Goal: Transaction & Acquisition: Purchase product/service

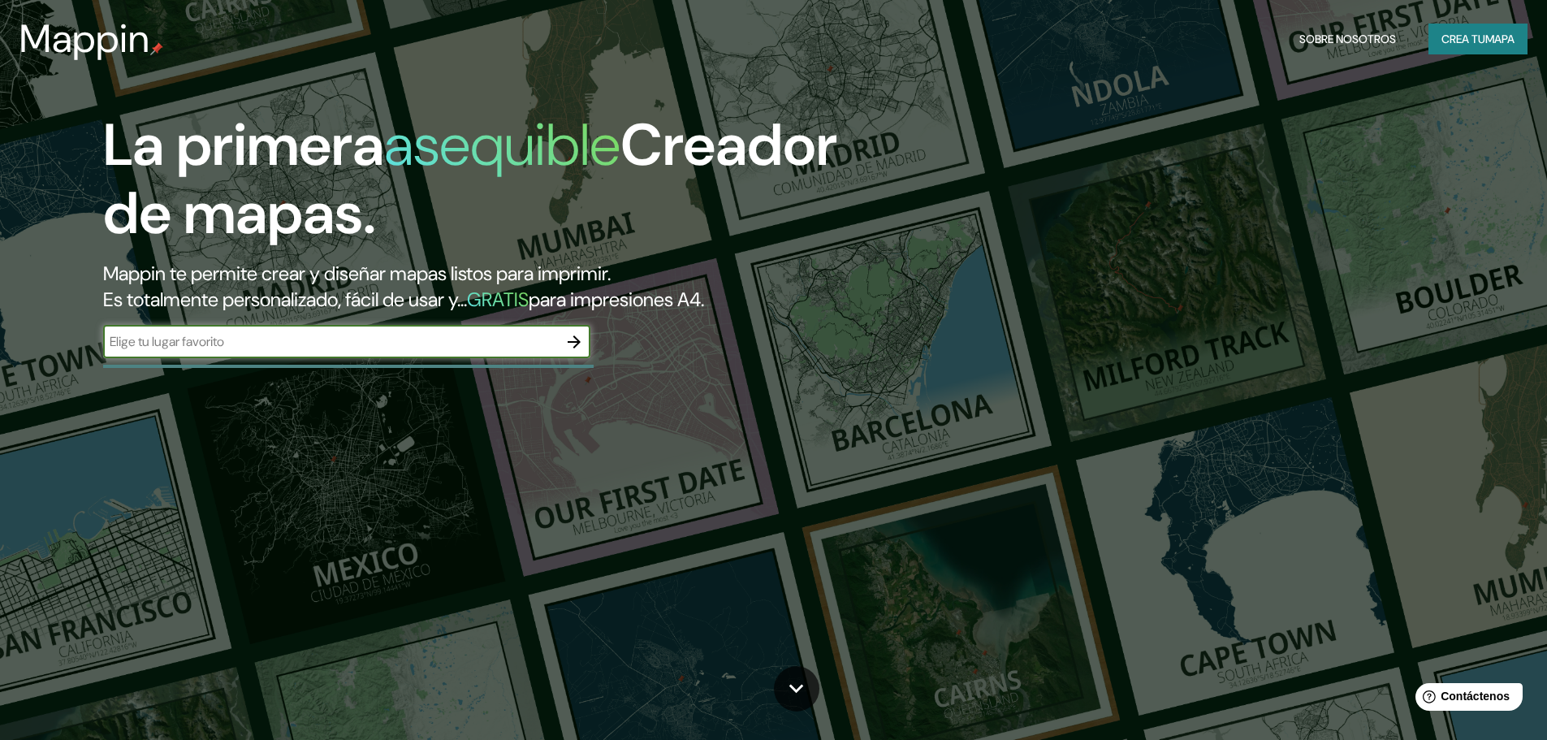
click at [330, 347] on input "text" at bounding box center [330, 341] width 455 height 19
type input "[GEOGRAPHIC_DATA][PERSON_NAME]"
drag, startPoint x: 587, startPoint y: 341, endPoint x: 577, endPoint y: 343, distance: 10.8
click at [577, 343] on button "button" at bounding box center [574, 342] width 32 height 32
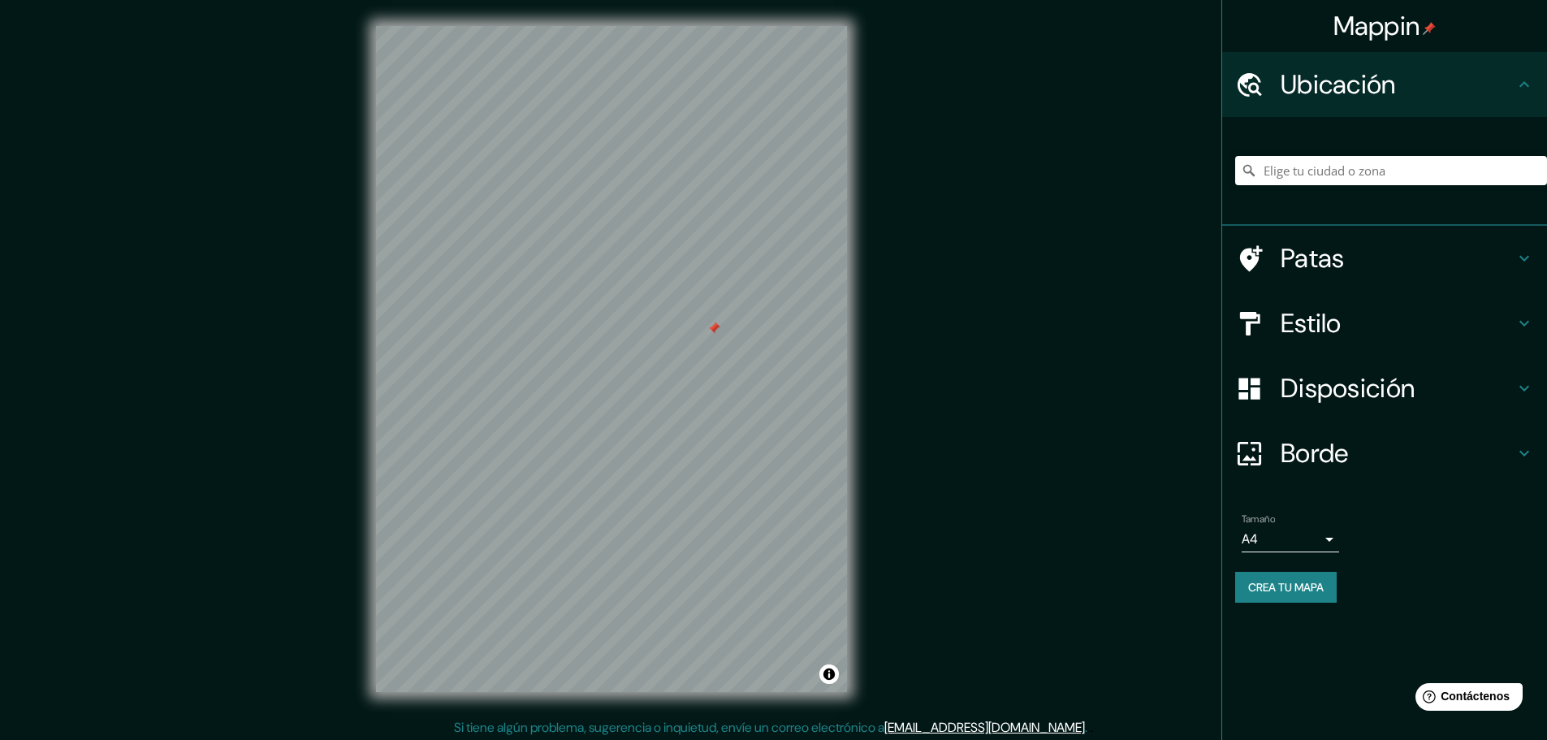
click at [573, 26] on div at bounding box center [611, 26] width 471 height 0
click at [1338, 322] on font "Estilo" at bounding box center [1311, 323] width 61 height 34
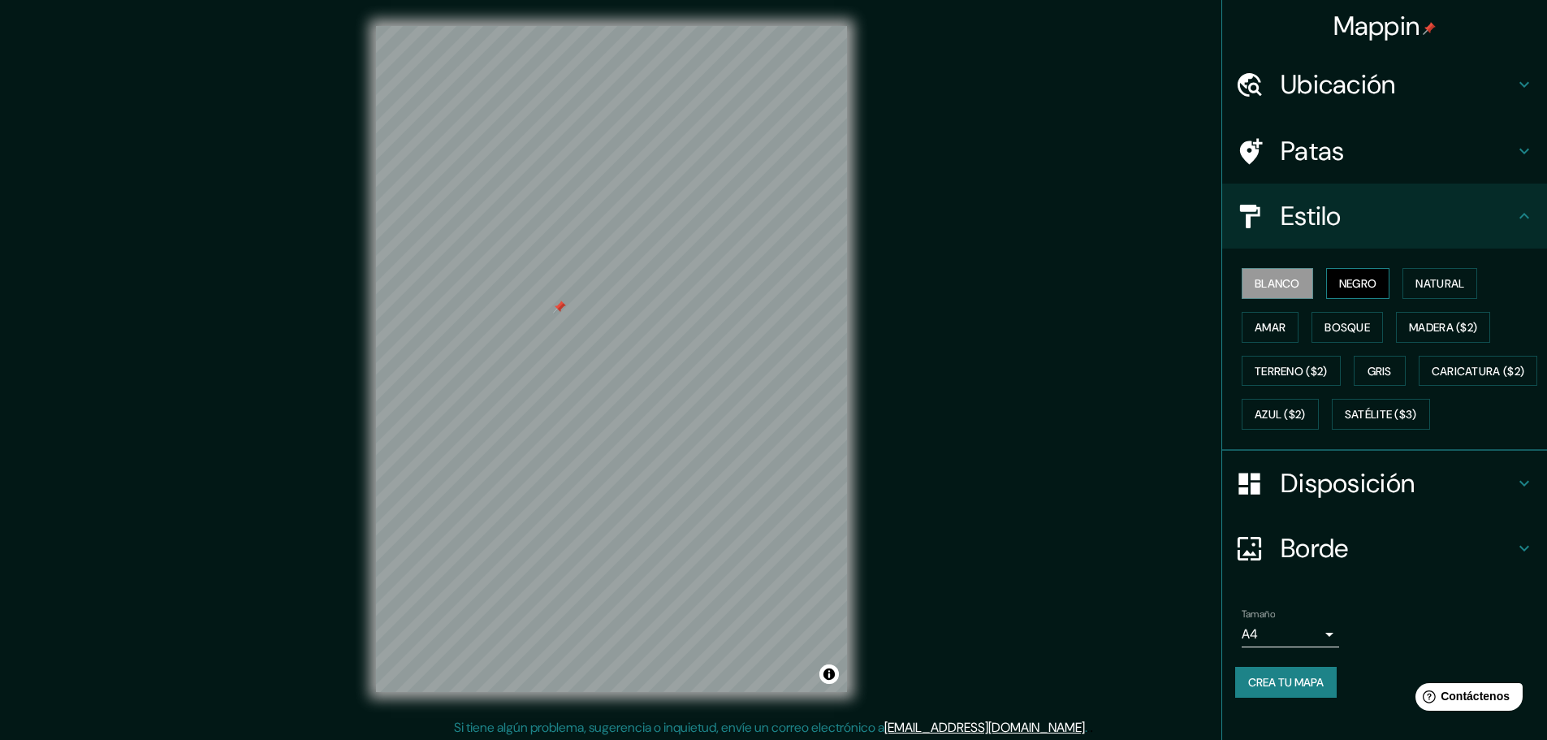
click at [1369, 288] on button "Negro" at bounding box center [1358, 283] width 64 height 31
click at [1365, 314] on button "Bosque" at bounding box center [1346, 327] width 71 height 31
click at [1319, 422] on button "Azul ($2)" at bounding box center [1280, 414] width 77 height 31
click at [1333, 77] on font "Ubicación" at bounding box center [1338, 84] width 115 height 34
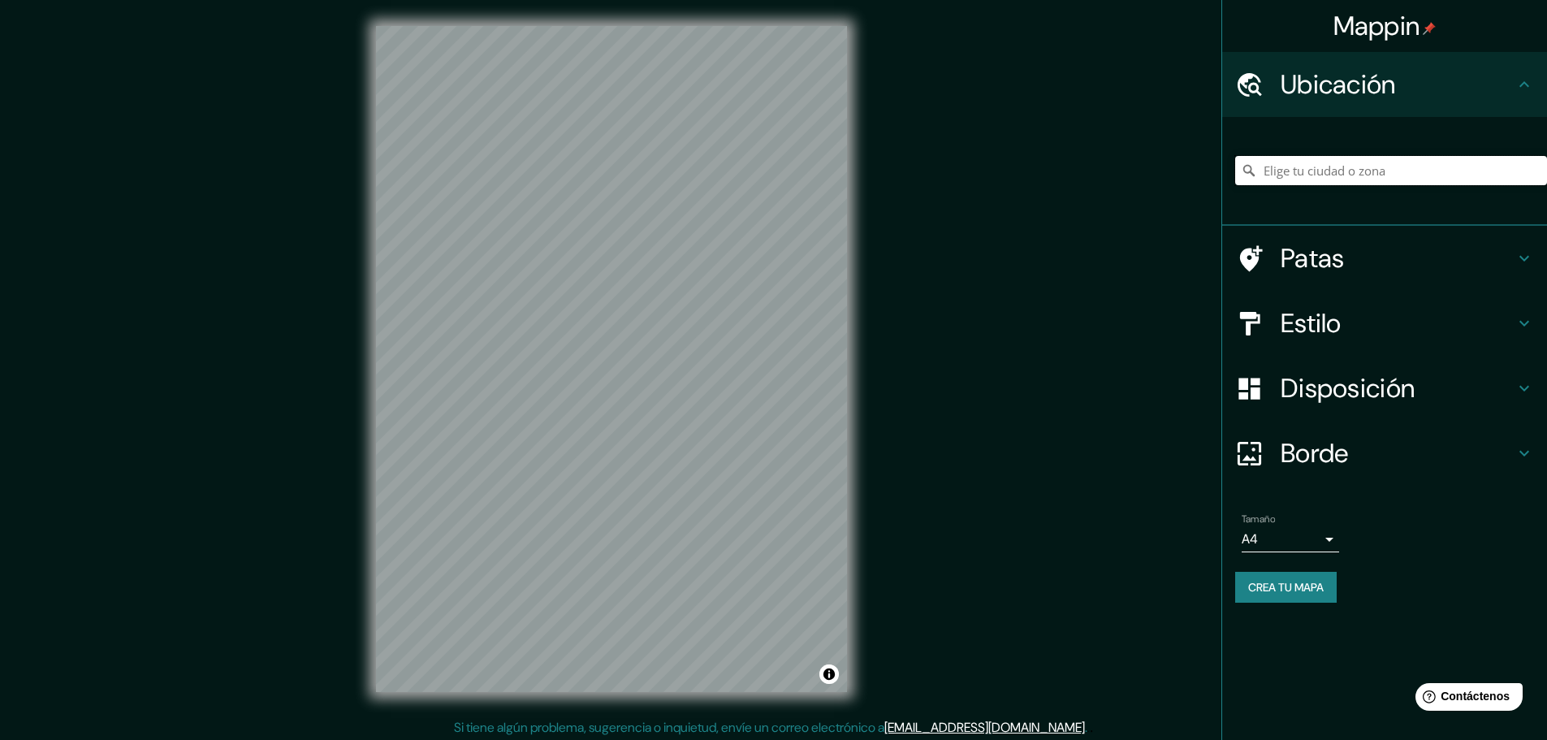
click at [1332, 179] on input "Elige tu ciudad o zona" at bounding box center [1391, 170] width 312 height 29
paste input "[STREET_ADDRESS][PERSON_NAME]"
type input "[GEOGRAPHIC_DATA], [GEOGRAPHIC_DATA], 15836, [GEOGRAPHIC_DATA]"
click at [1337, 327] on font "Estilo" at bounding box center [1311, 323] width 61 height 34
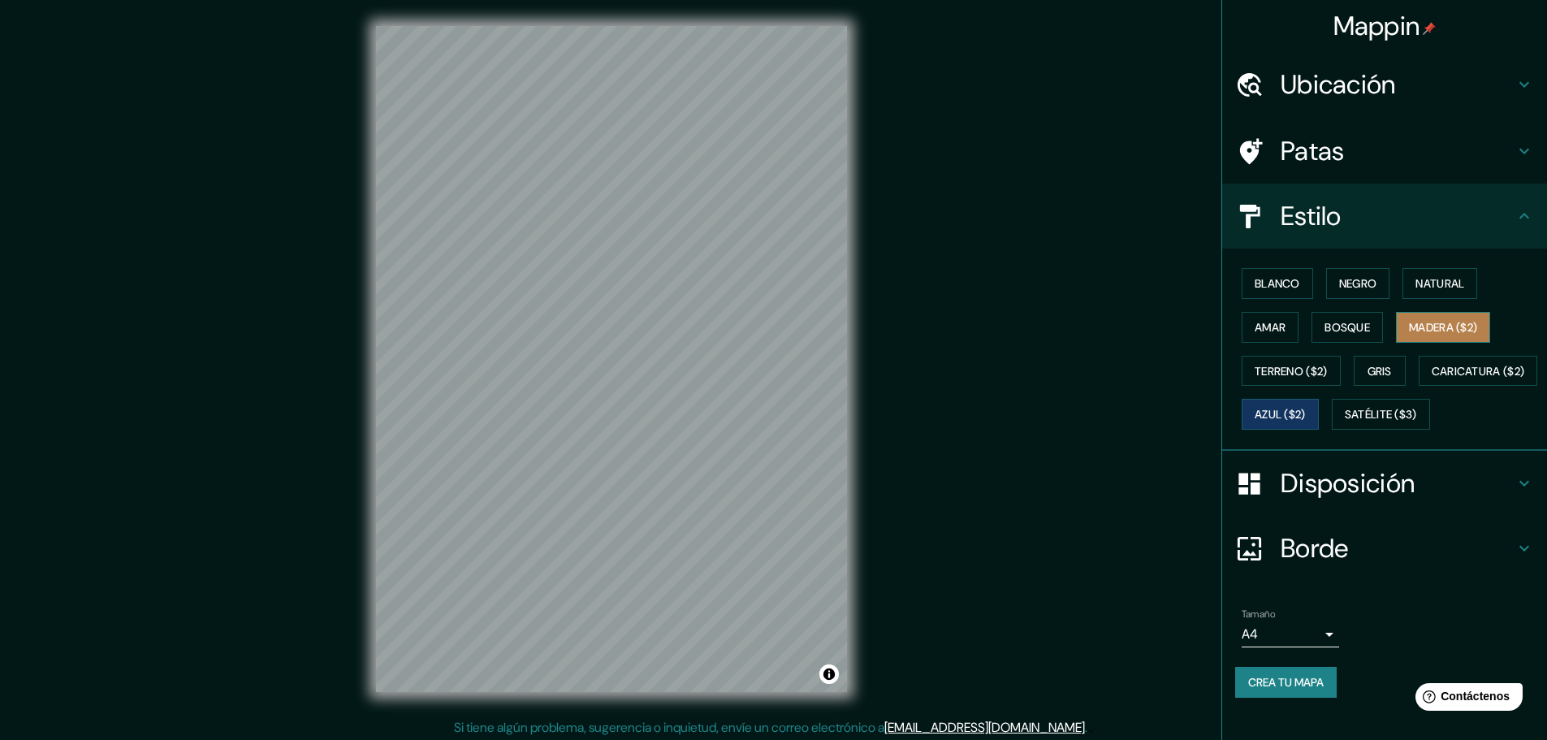
click at [1414, 326] on font "Madera ($2)" at bounding box center [1443, 327] width 68 height 15
click at [1348, 322] on font "Bosque" at bounding box center [1346, 327] width 45 height 15
click at [1255, 324] on font "Amar" at bounding box center [1270, 327] width 31 height 15
